Goal: Task Accomplishment & Management: Use online tool/utility

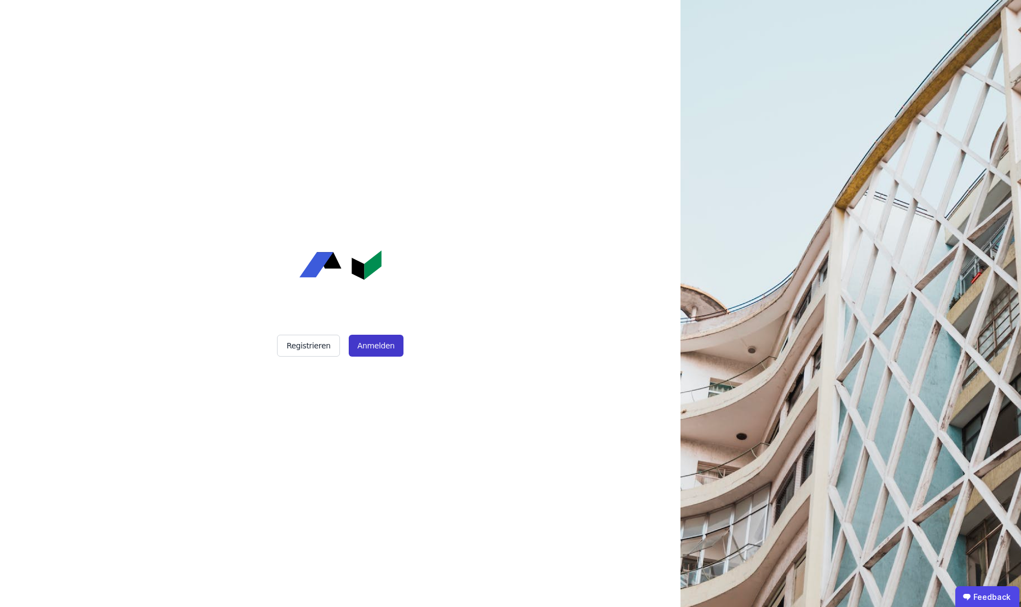
click at [387, 339] on button "Anmelden" at bounding box center [376, 345] width 55 height 22
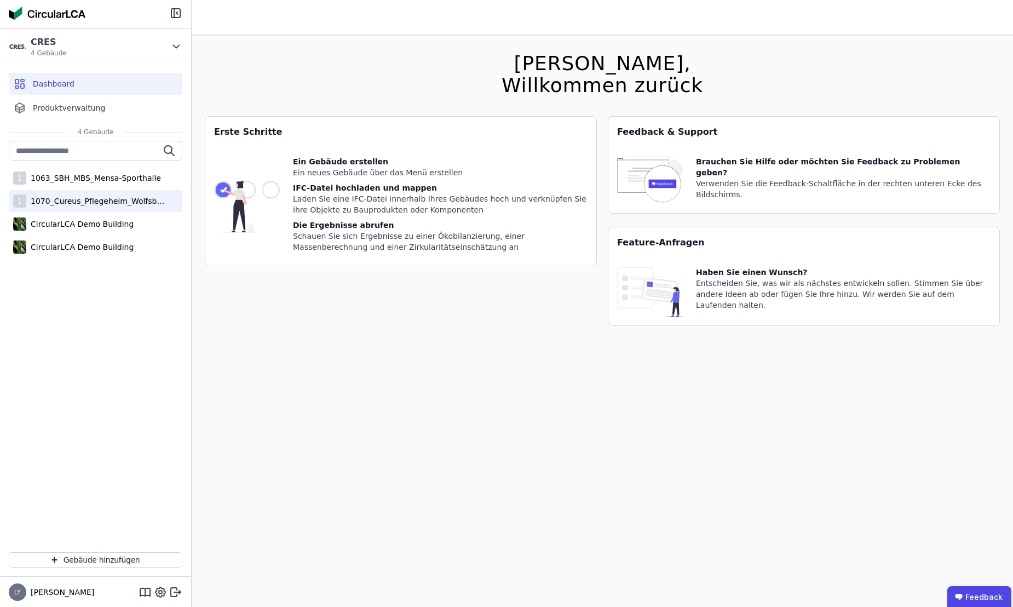
click at [63, 206] on div "1 1070_Cureus_Pflegeheim_Wolfsbüttel" at bounding box center [96, 201] width 174 height 22
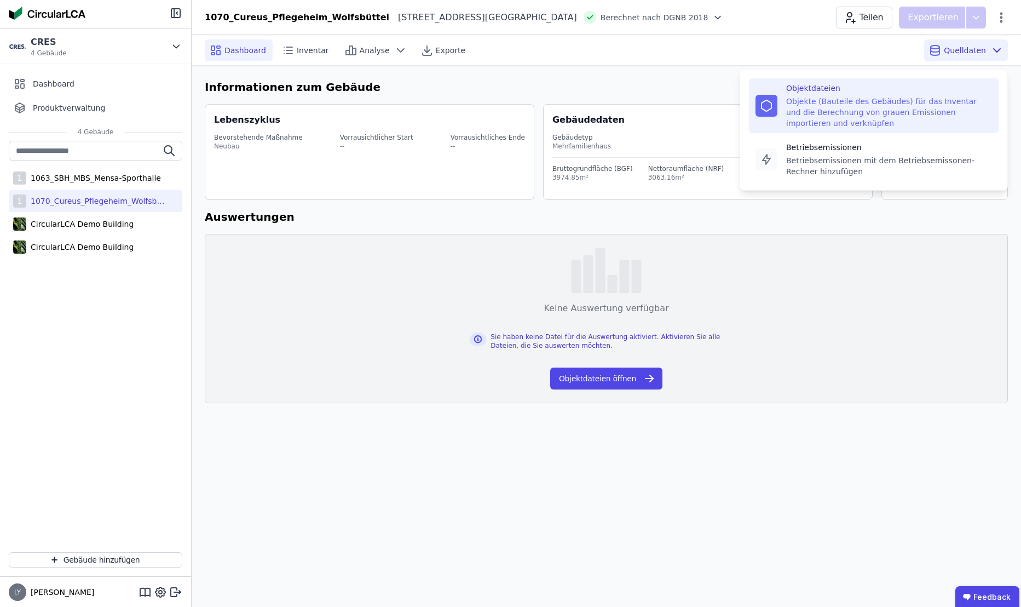
click at [811, 116] on div "Objekte (Bauteile des Gebäudes) für das Inventar und die Berechnung von grauen …" at bounding box center [889, 112] width 206 height 33
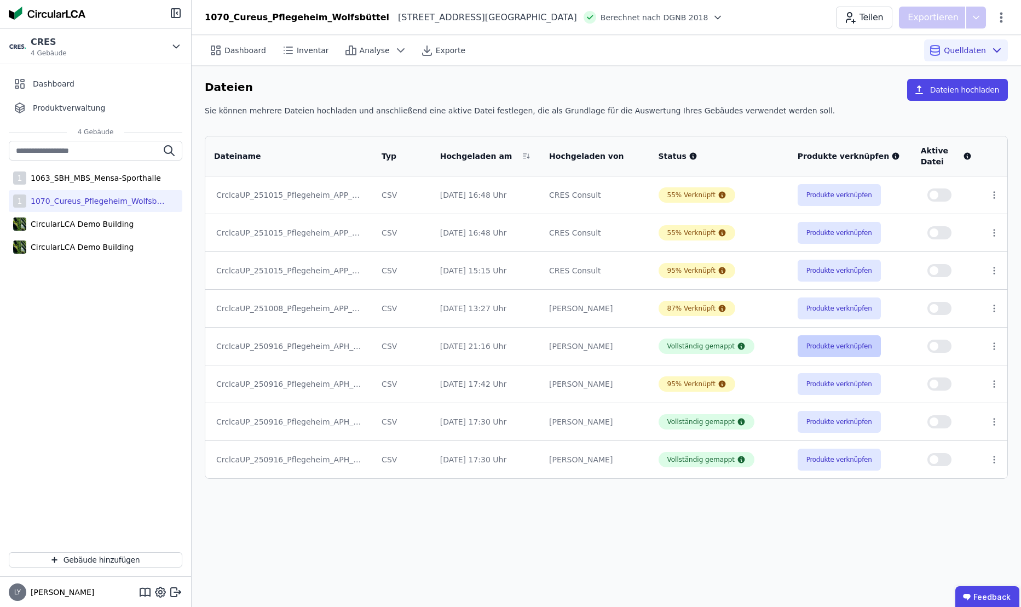
click at [835, 346] on button "Produkte verknüpfen" at bounding box center [839, 346] width 83 height 22
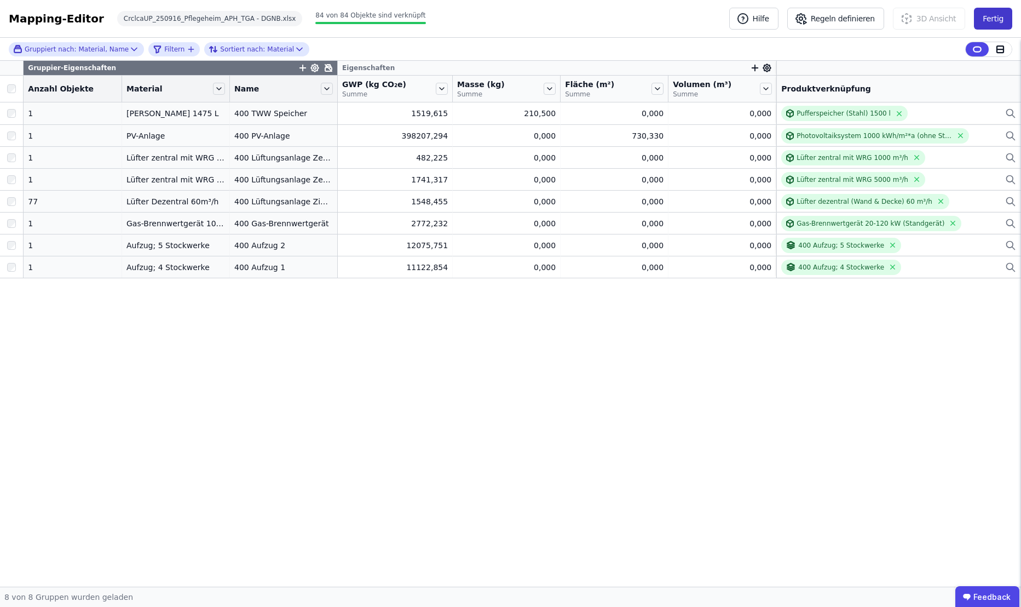
click at [996, 19] on button "Fertig" at bounding box center [993, 19] width 38 height 22
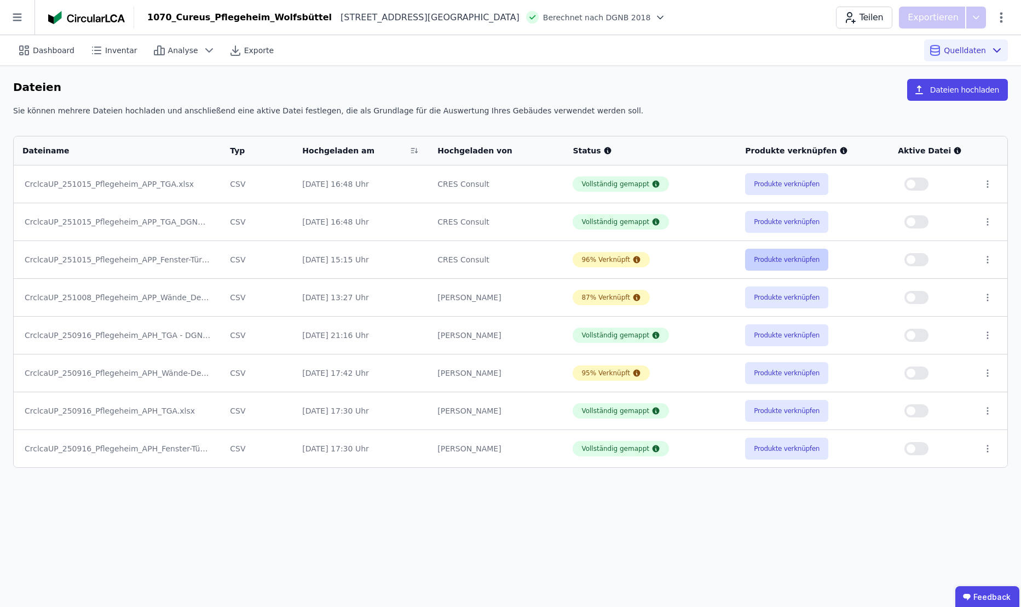
click at [783, 264] on button "Produkte verknüpfen" at bounding box center [786, 260] width 83 height 22
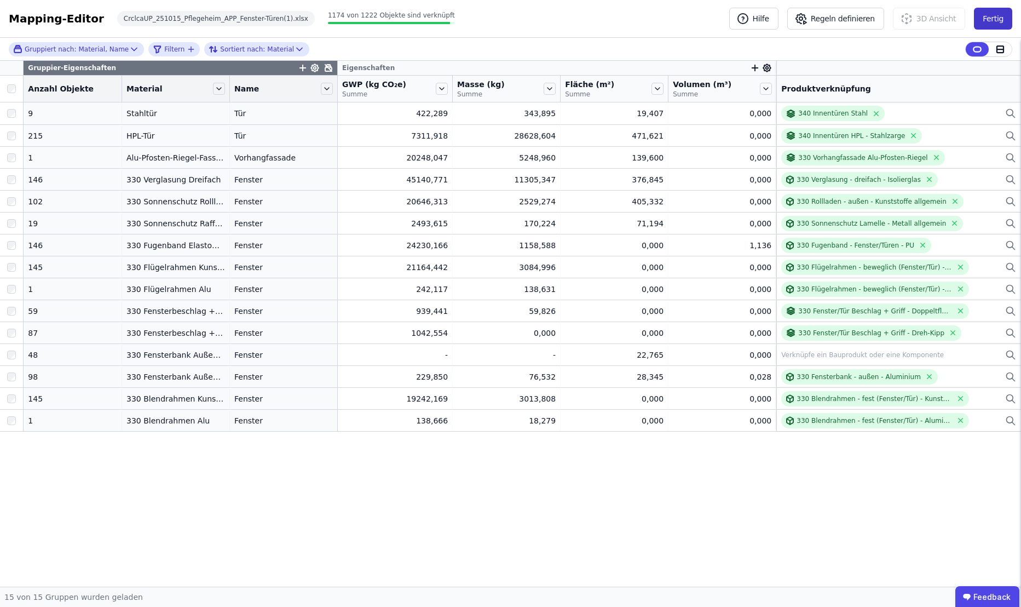
click at [1007, 22] on button "Fertig" at bounding box center [993, 19] width 38 height 22
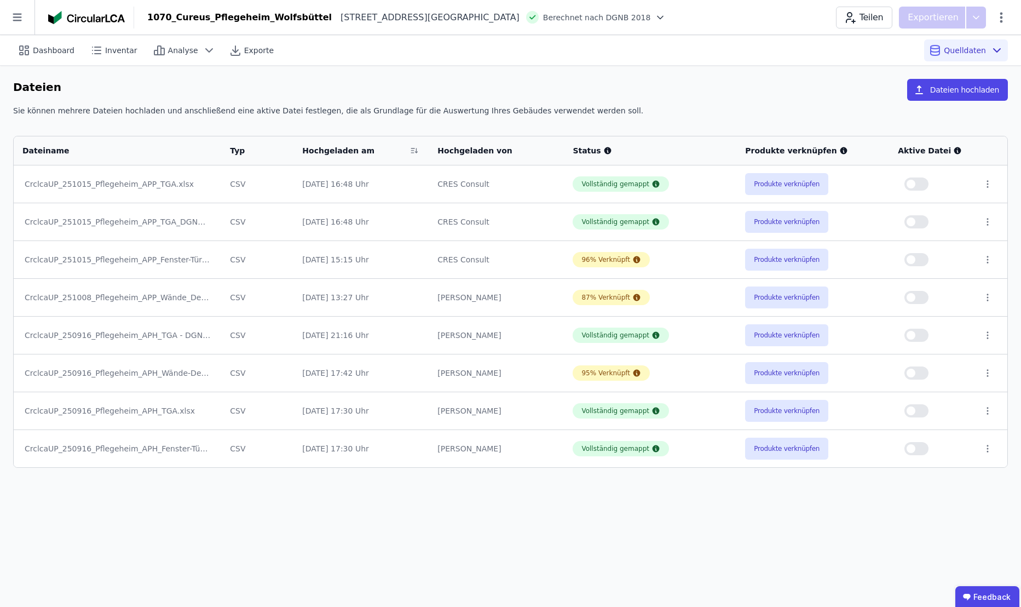
click at [126, 374] on div "CrclcaUP_250916_Pflegeheim_APH_Wände-Decken(1).xlsx" at bounding box center [118, 372] width 186 height 11
click at [770, 371] on button "Produkte verknüpfen" at bounding box center [786, 373] width 83 height 22
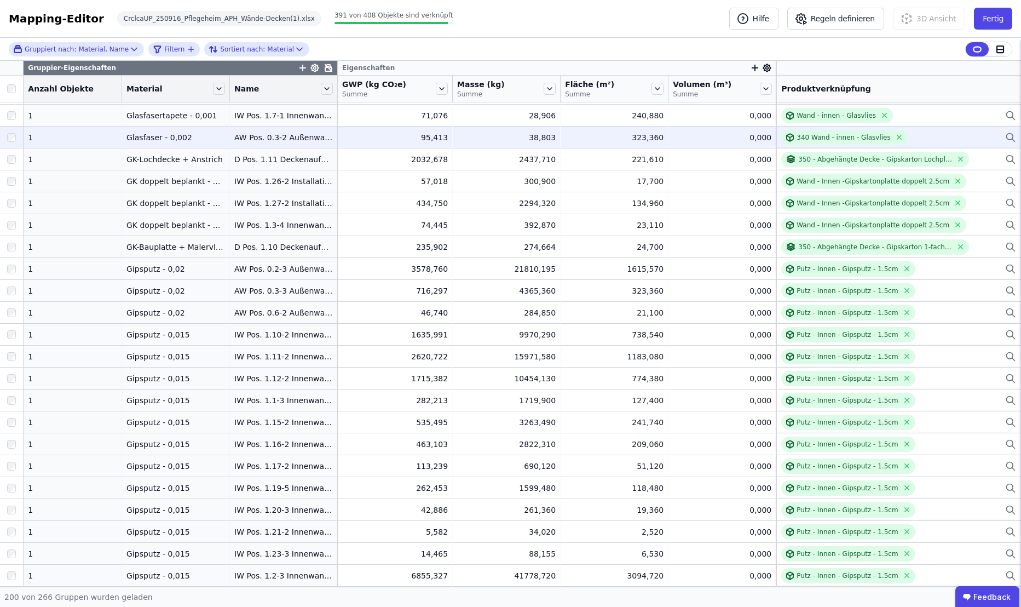
scroll to position [3166, 0]
